Goal: Task Accomplishment & Management: Manage account settings

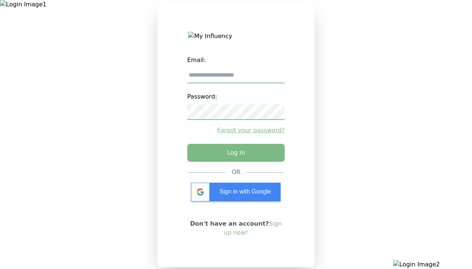
click at [236, 78] on input "email" at bounding box center [236, 76] width 98 height 16
type input "**********"
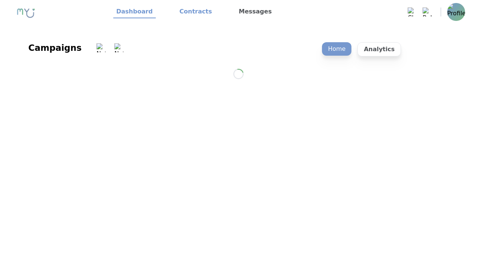
click at [191, 12] on link "Contracts" at bounding box center [196, 12] width 38 height 13
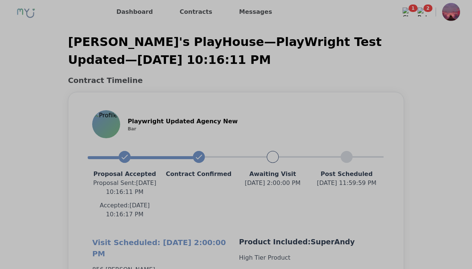
scroll to position [666, 0]
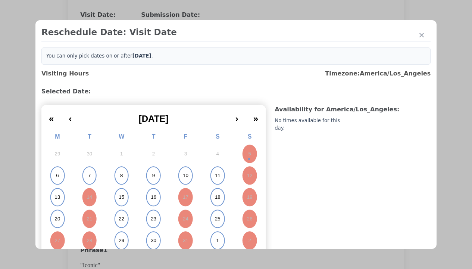
click at [57, 172] on abbr "6" at bounding box center [57, 175] width 3 height 7
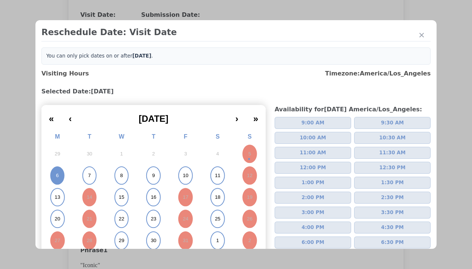
click at [310, 194] on span "2:00 PM" at bounding box center [312, 197] width 23 height 7
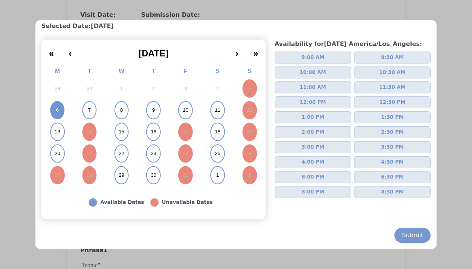
click at [407, 235] on div "Submit" at bounding box center [412, 235] width 21 height 9
click at [118, 169] on div "Update Submission Date" at bounding box center [119, 167] width 62 height 7
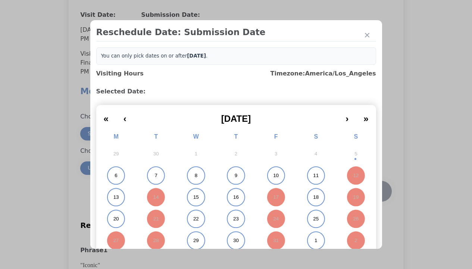
click at [115, 175] on abbr "6" at bounding box center [116, 175] width 3 height 7
click at [366, 192] on div "Submit Date Change" at bounding box center [365, 191] width 37 height 15
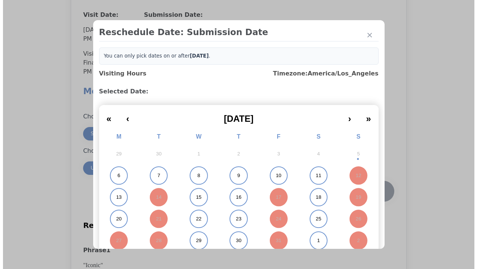
scroll to position [655, 0]
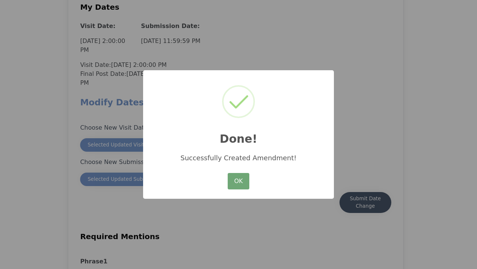
click at [239, 181] on button "OK" at bounding box center [239, 181] width 22 height 16
